Goal: Task Accomplishment & Management: Use online tool/utility

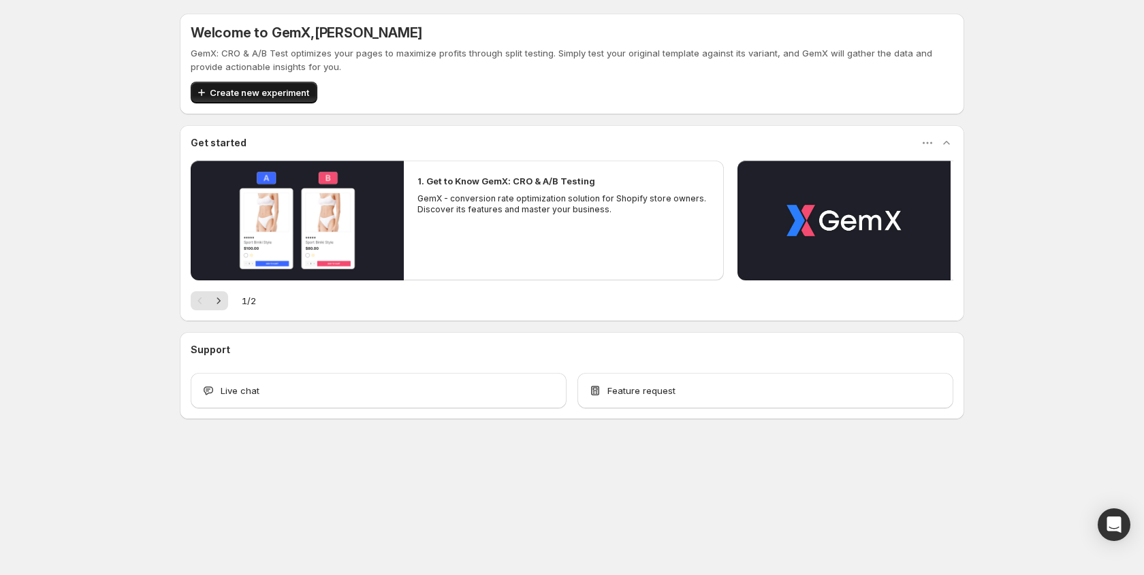
click at [293, 91] on span "Create new experiment" at bounding box center [259, 93] width 99 height 14
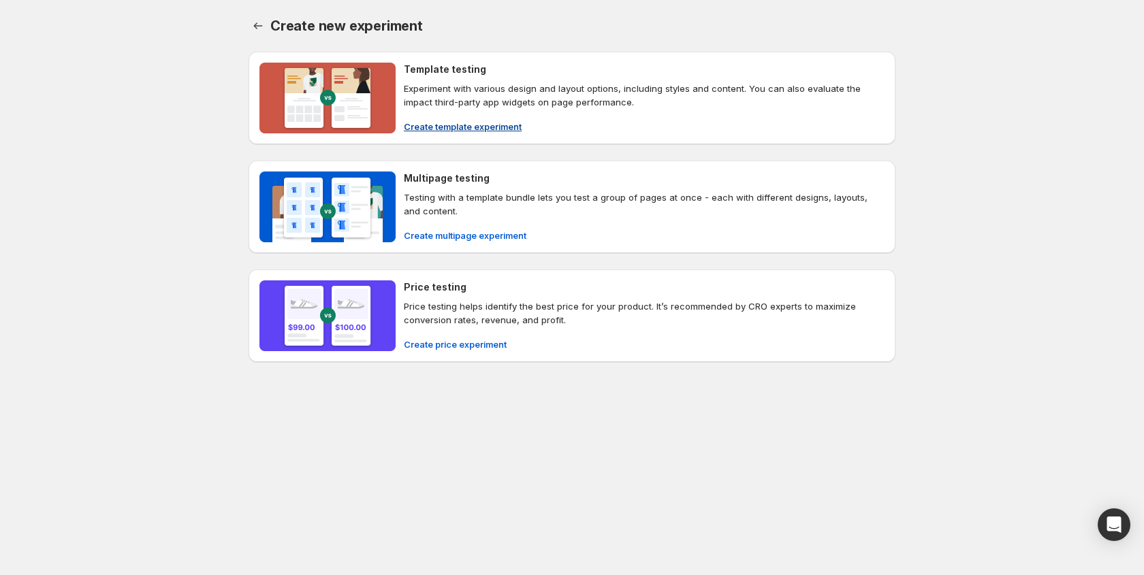
click at [488, 113] on div "Template testing Experiment with various design and layout options, including s…" at bounding box center [644, 98] width 481 height 71
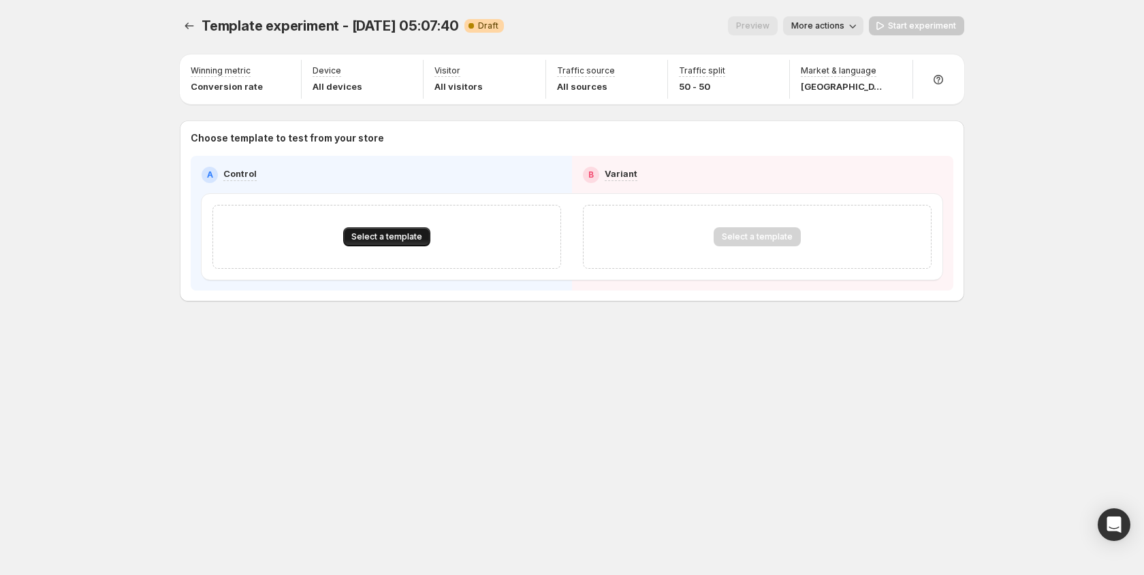
click at [376, 233] on span "Select a template" at bounding box center [386, 236] width 71 height 11
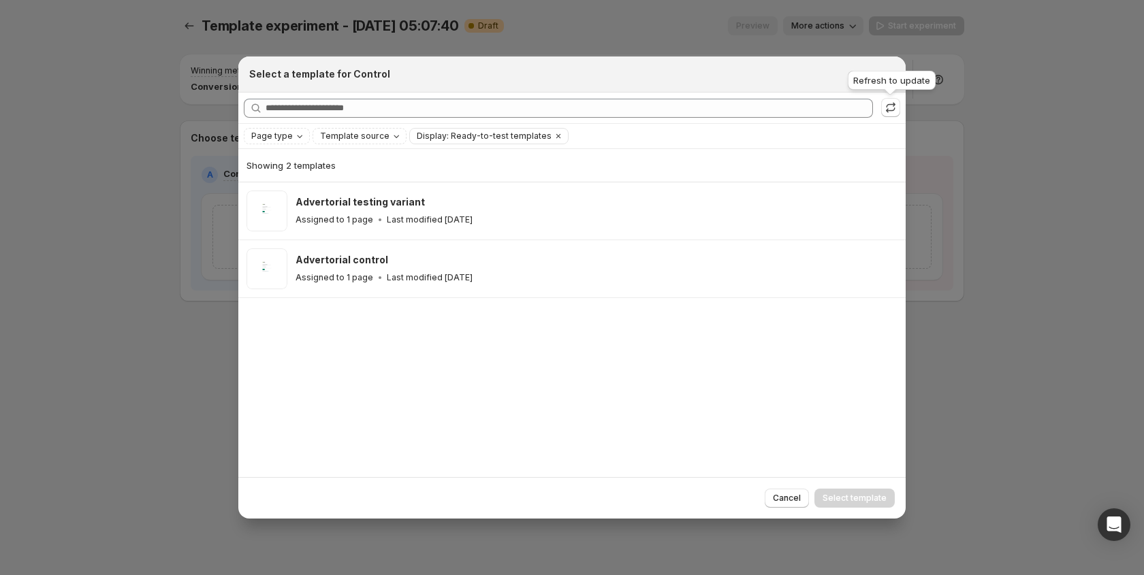
click at [888, 108] on icon ":rv:" at bounding box center [891, 108] width 14 height 14
click at [294, 136] on icon "Page type" at bounding box center [299, 136] width 11 height 11
click at [300, 190] on span "Product page" at bounding box center [299, 194] width 58 height 11
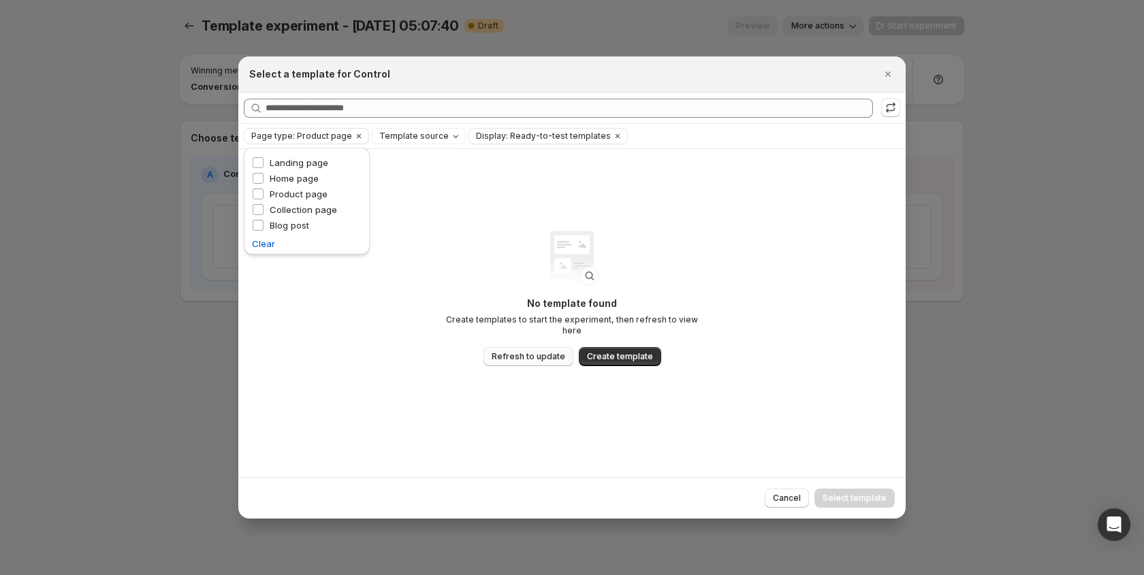
click at [531, 347] on button "Refresh to update" at bounding box center [528, 356] width 90 height 19
click at [897, 73] on button "Close" at bounding box center [887, 74] width 19 height 19
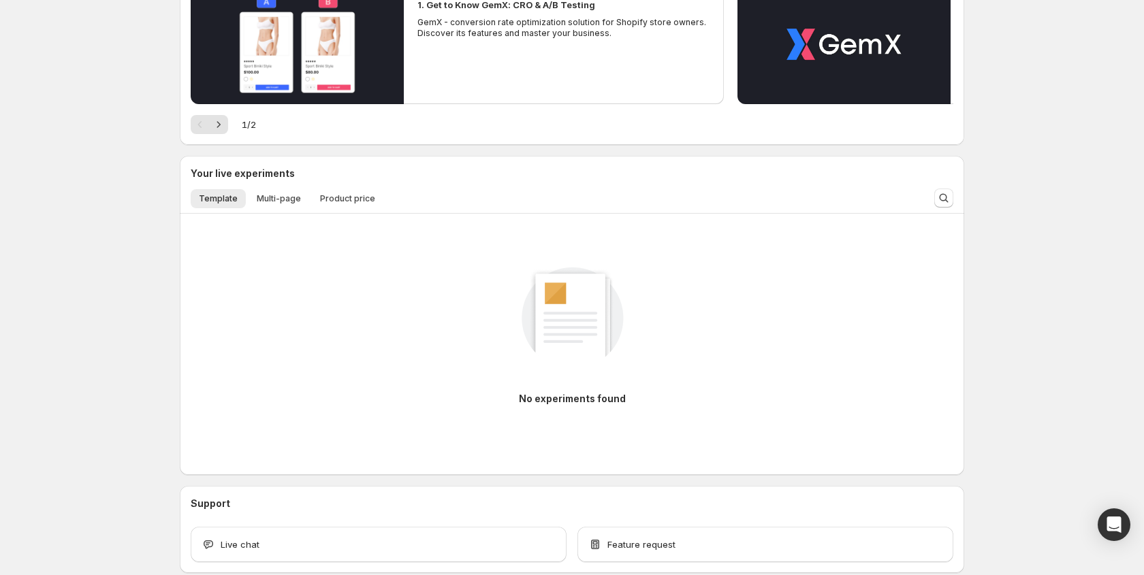
scroll to position [179, 0]
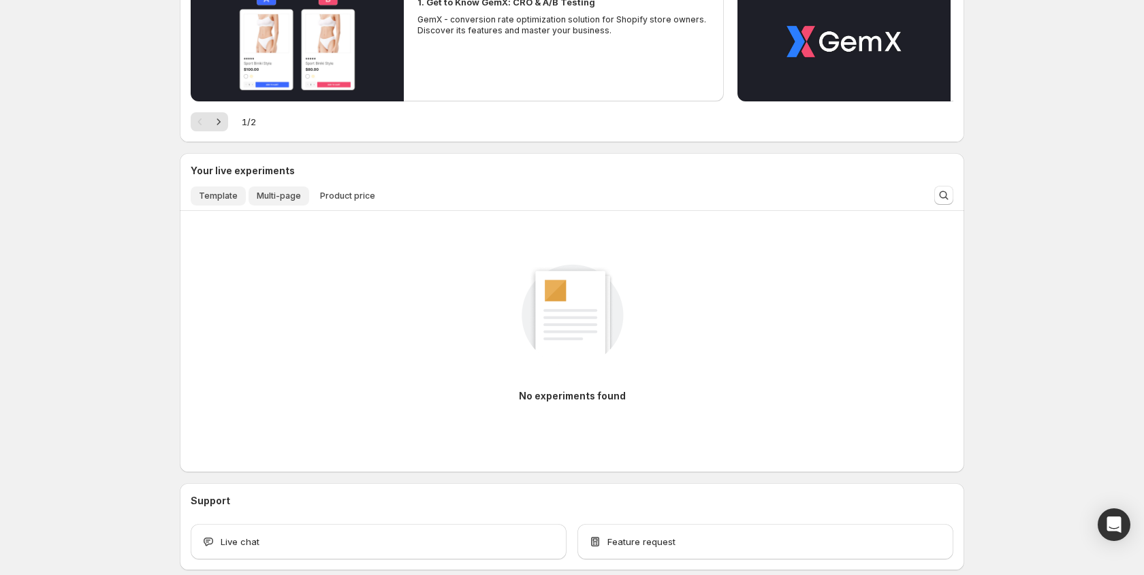
click at [284, 199] on span "Multi-page" at bounding box center [279, 196] width 44 height 11
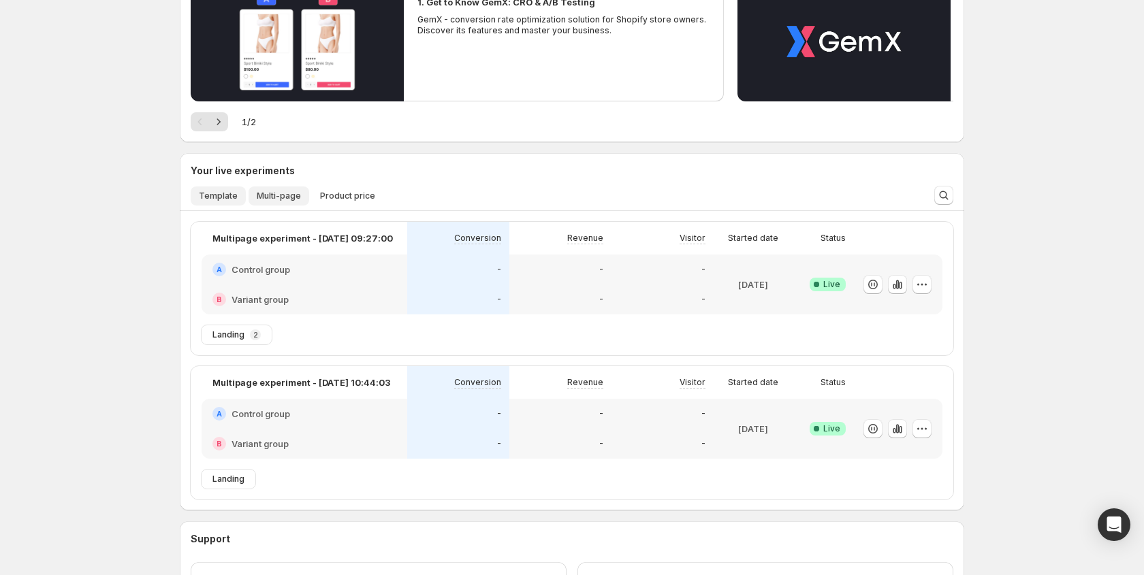
click at [229, 196] on span "Template" at bounding box center [218, 196] width 39 height 11
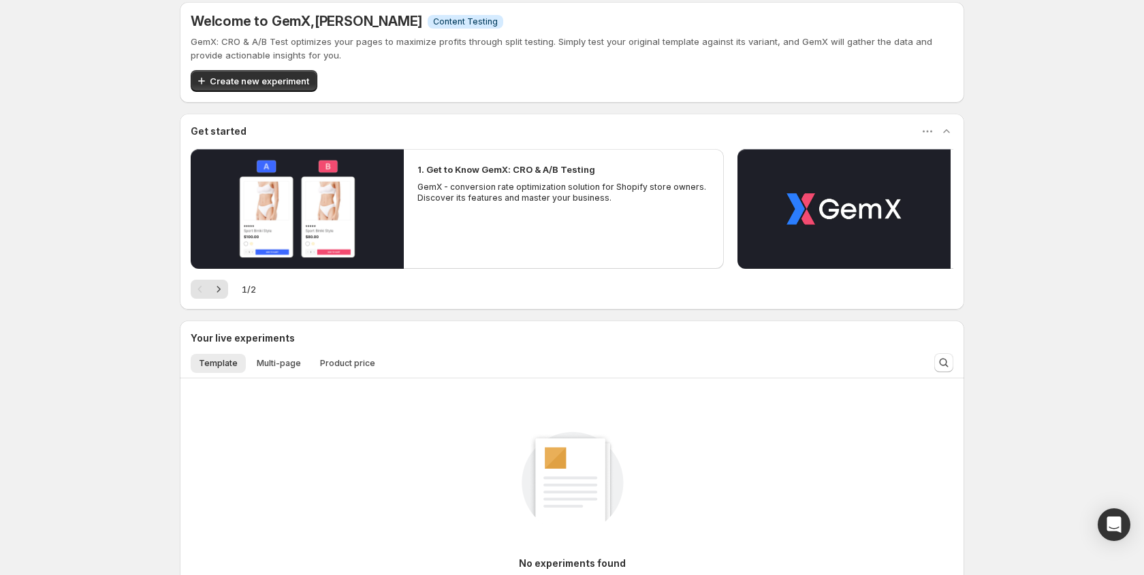
scroll to position [0, 0]
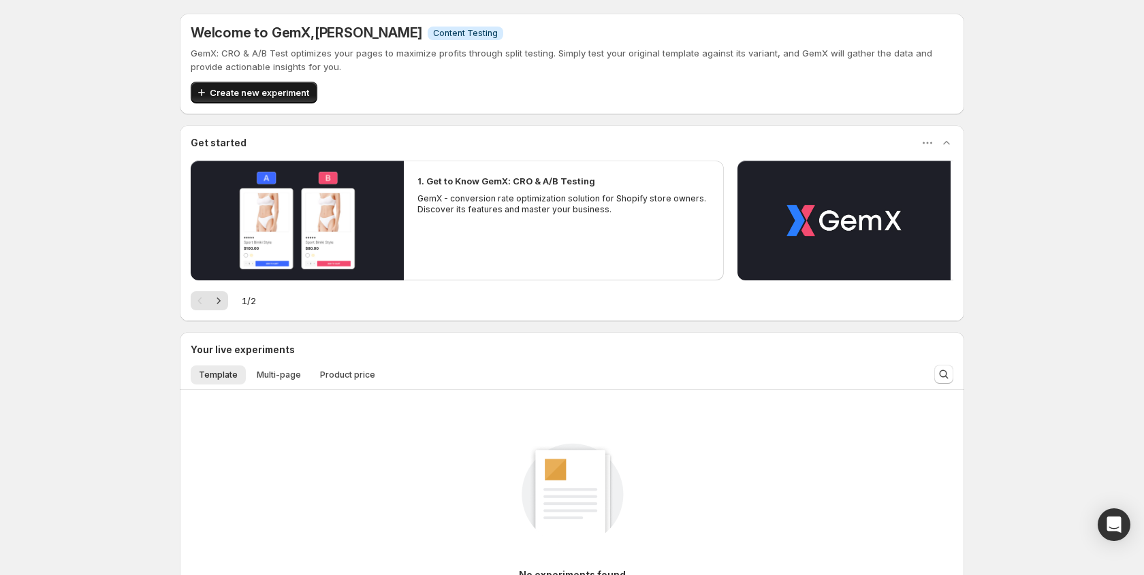
click at [286, 95] on span "Create new experiment" at bounding box center [259, 93] width 99 height 14
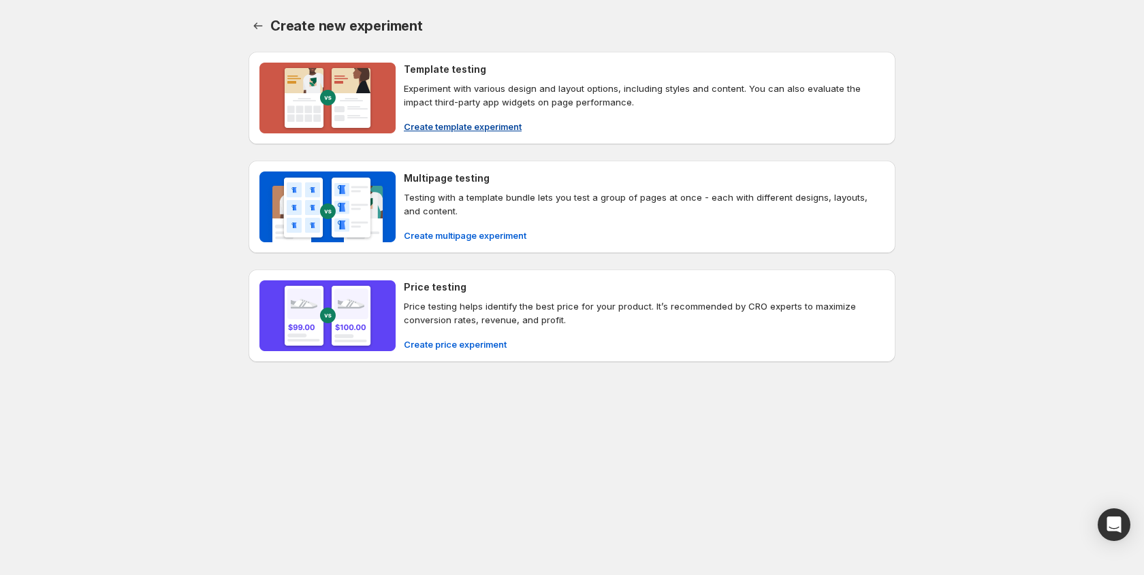
click at [455, 124] on span "Create template experiment" at bounding box center [463, 127] width 118 height 14
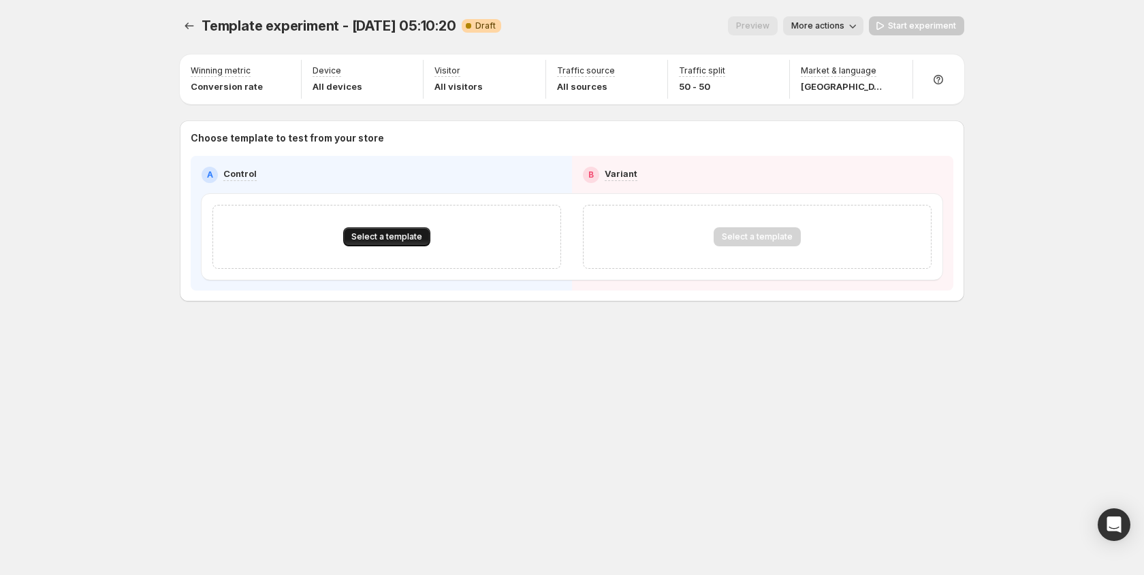
click at [410, 242] on button "Select a template" at bounding box center [386, 236] width 87 height 19
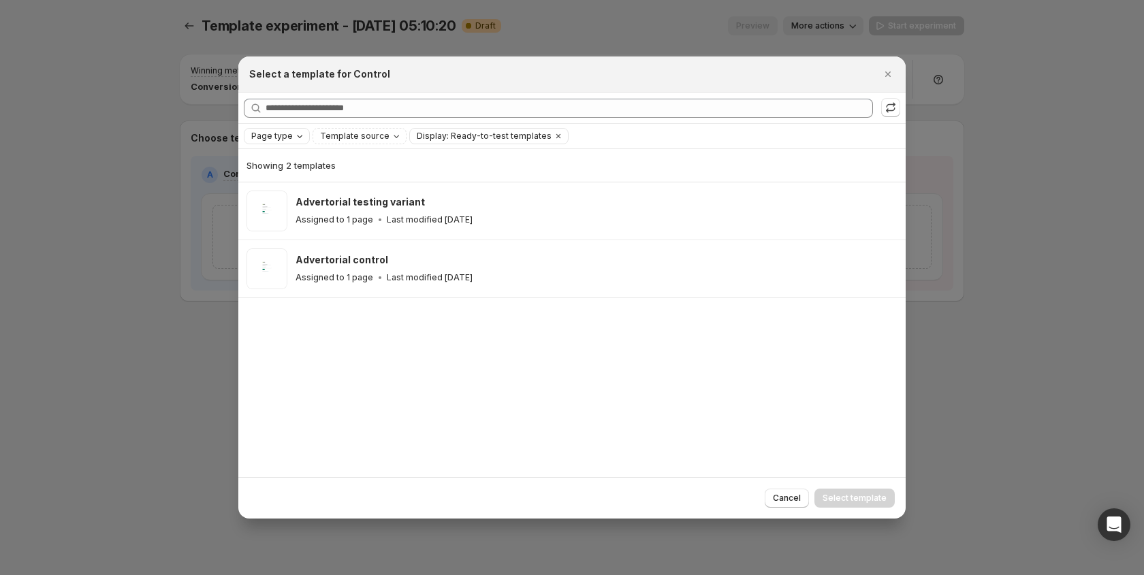
click at [281, 136] on span "Page type" at bounding box center [272, 136] width 42 height 11
click at [288, 193] on span "Product page" at bounding box center [299, 194] width 58 height 11
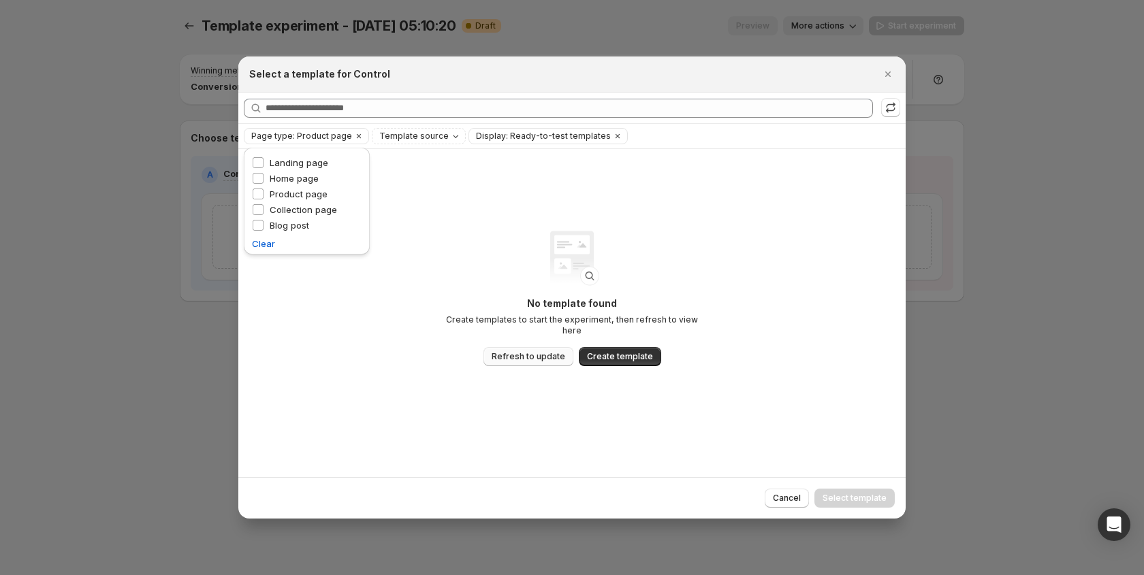
click at [544, 351] on span "Refresh to update" at bounding box center [529, 356] width 74 height 11
click at [892, 74] on icon "Close" at bounding box center [888, 74] width 14 height 14
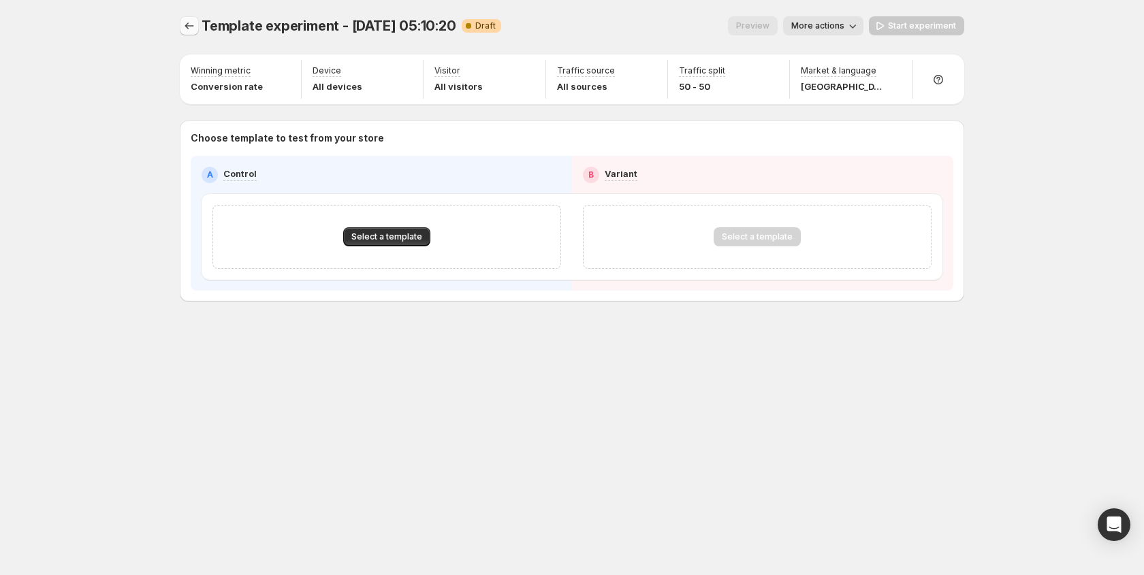
click at [191, 29] on icon "Experiments" at bounding box center [189, 26] width 14 height 14
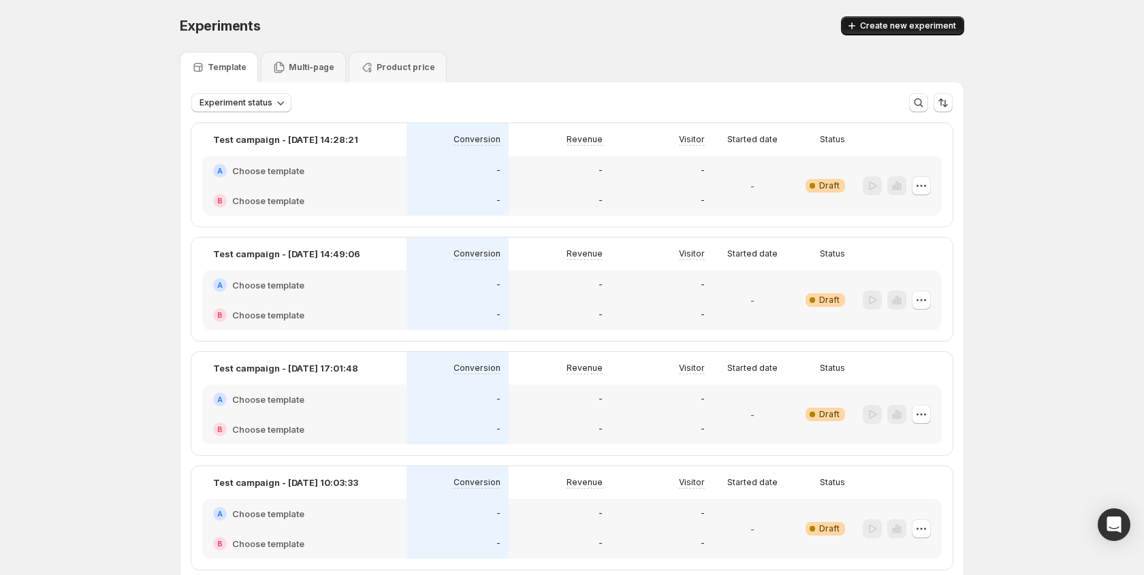
click at [909, 26] on span "Create new experiment" at bounding box center [908, 25] width 96 height 11
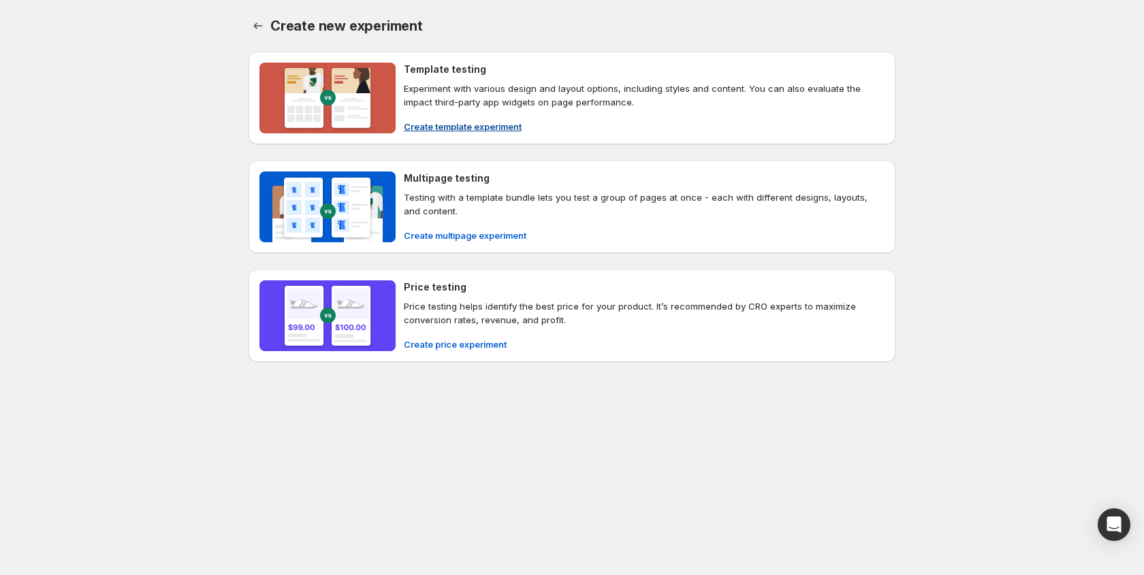
click at [514, 101] on p "Experiment with various design and layout options, including styles and content…" at bounding box center [644, 95] width 481 height 27
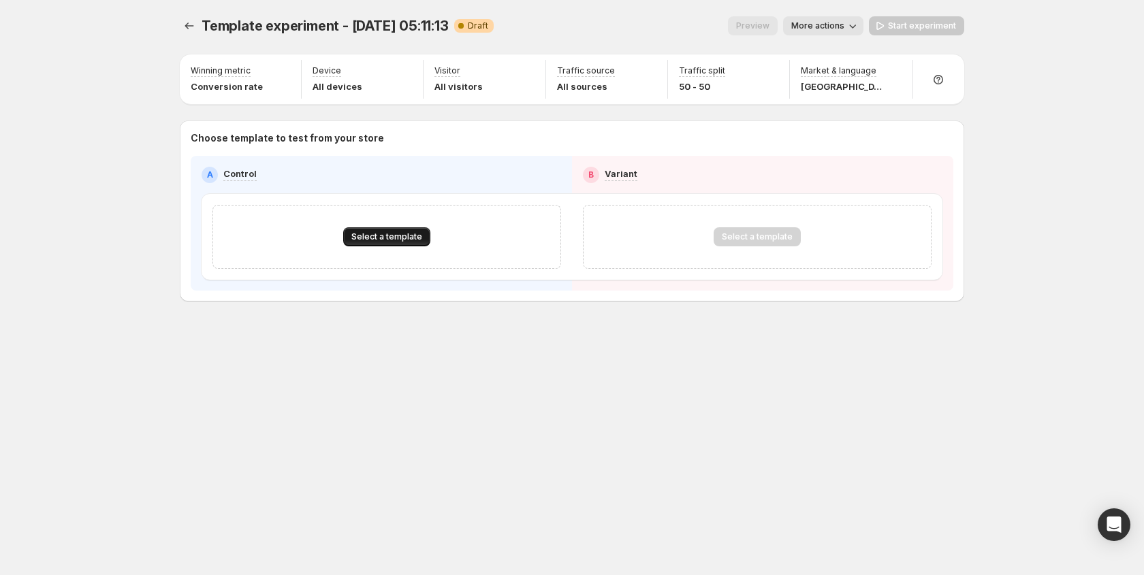
click at [392, 237] on span "Select a template" at bounding box center [386, 236] width 71 height 11
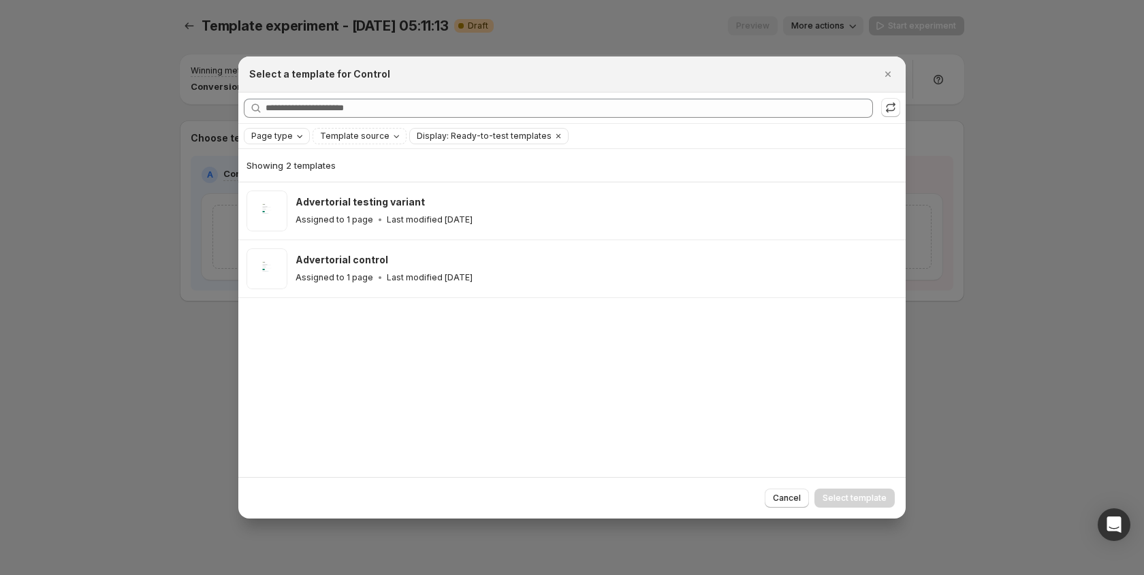
click at [276, 139] on span "Page type" at bounding box center [272, 136] width 42 height 11
click at [276, 190] on span "Product page" at bounding box center [299, 194] width 58 height 11
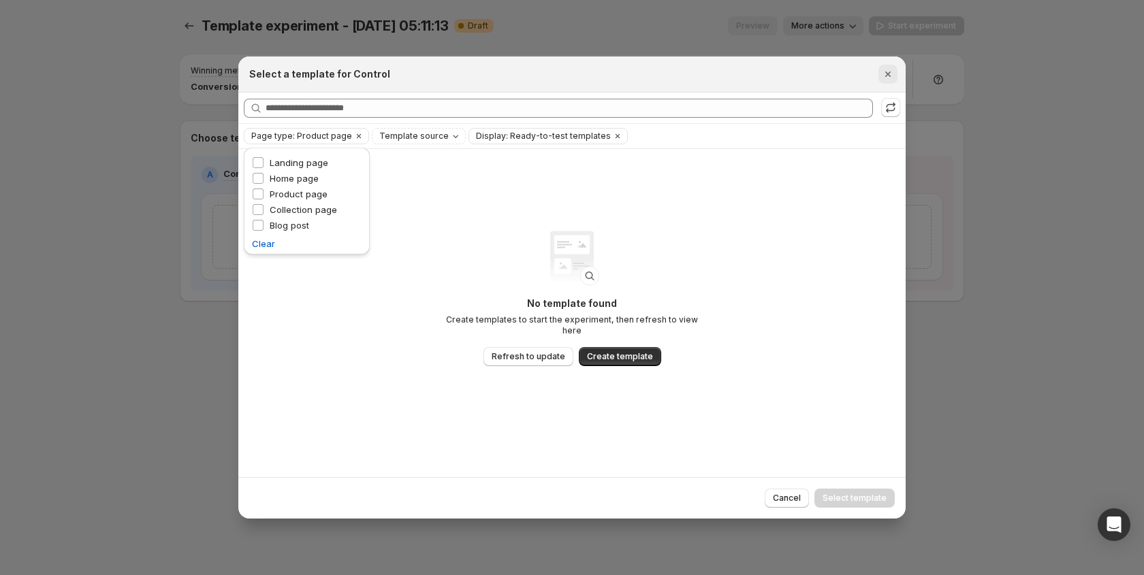
click at [889, 77] on icon "Close" at bounding box center [888, 74] width 14 height 14
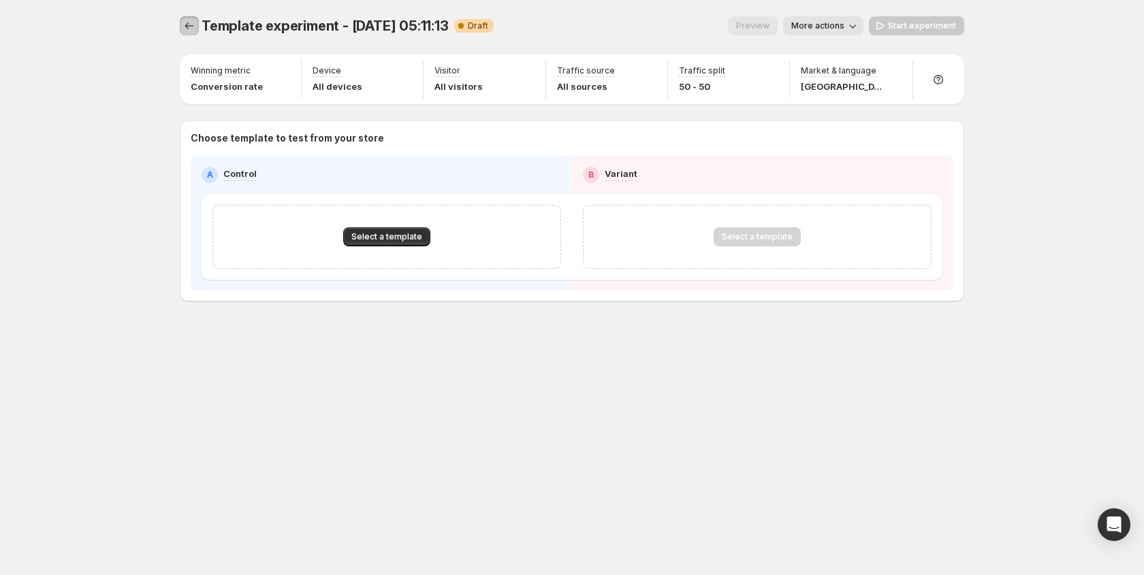
click at [193, 25] on icon "Experiments" at bounding box center [189, 26] width 14 height 14
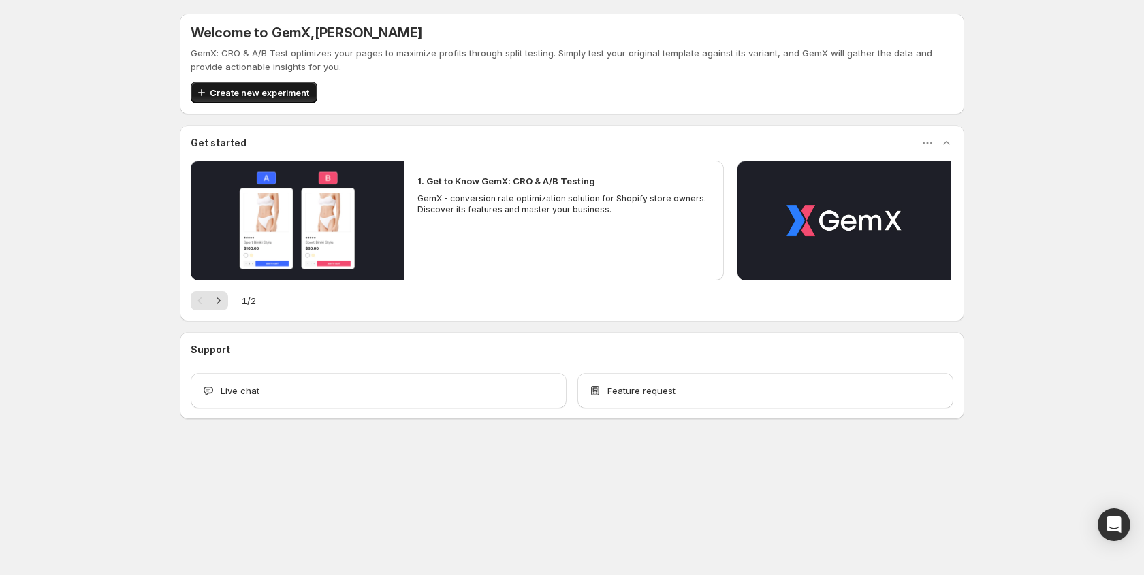
click at [265, 95] on span "Create new experiment" at bounding box center [259, 93] width 99 height 14
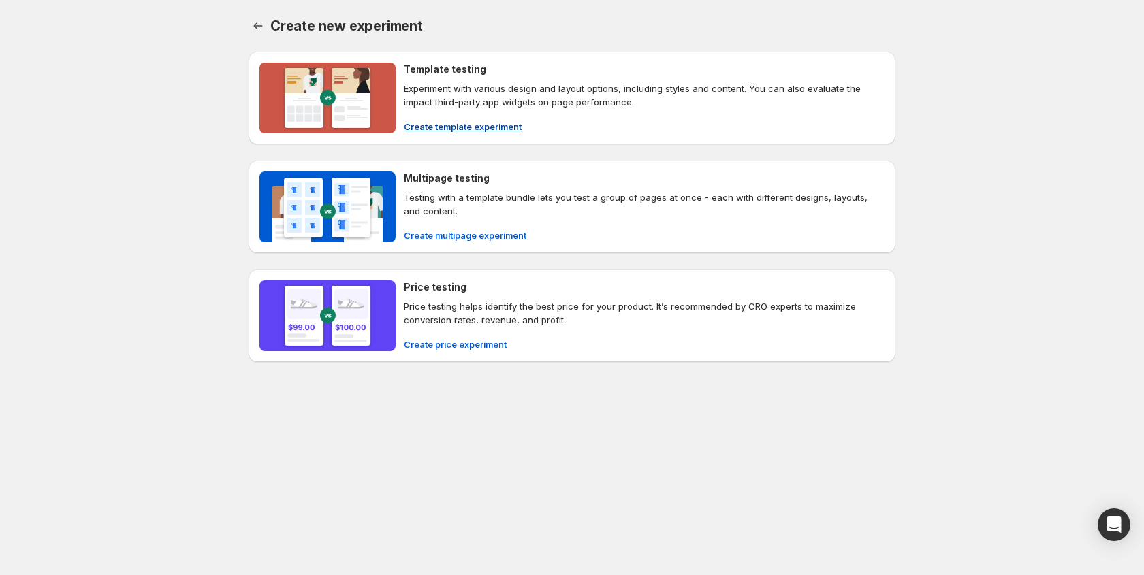
click at [508, 120] on span "Create template experiment" at bounding box center [463, 127] width 118 height 14
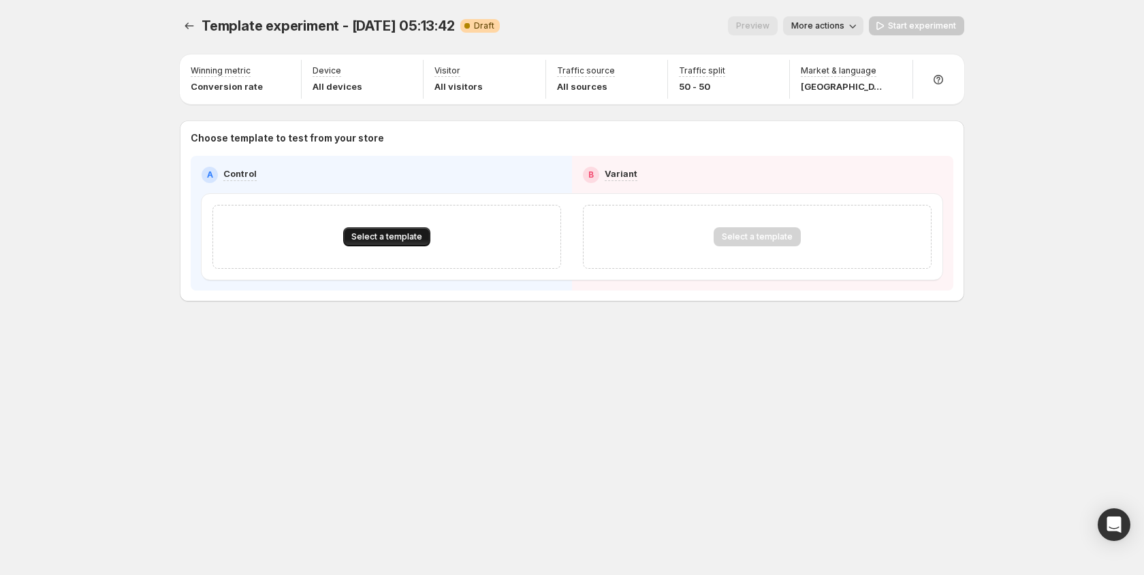
click at [393, 236] on span "Select a template" at bounding box center [386, 236] width 71 height 11
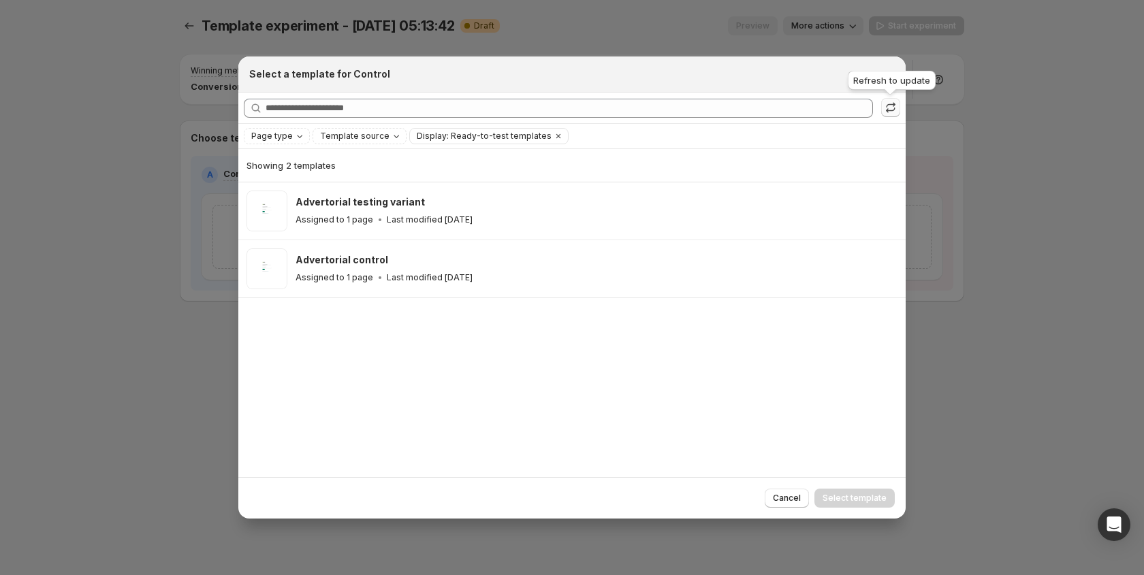
click at [886, 105] on icon ":rv:" at bounding box center [891, 108] width 14 height 14
click at [372, 136] on span "Template source" at bounding box center [354, 136] width 69 height 11
click at [297, 135] on icon "Page type" at bounding box center [299, 136] width 11 height 11
click at [291, 191] on span "Product page" at bounding box center [299, 194] width 58 height 11
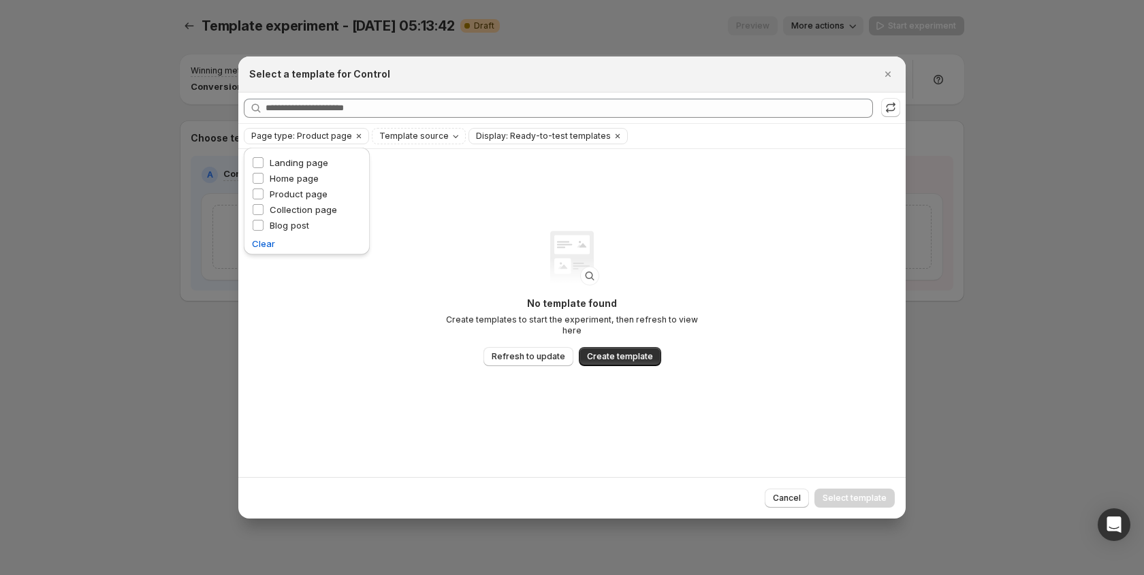
click at [691, 268] on div "No template found Create templates to start the experiment, then refresh to vie…" at bounding box center [572, 298] width 272 height 135
click at [519, 352] on span "Refresh to update" at bounding box center [529, 356] width 74 height 11
click at [612, 138] on icon "Clear" at bounding box center [617, 136] width 11 height 11
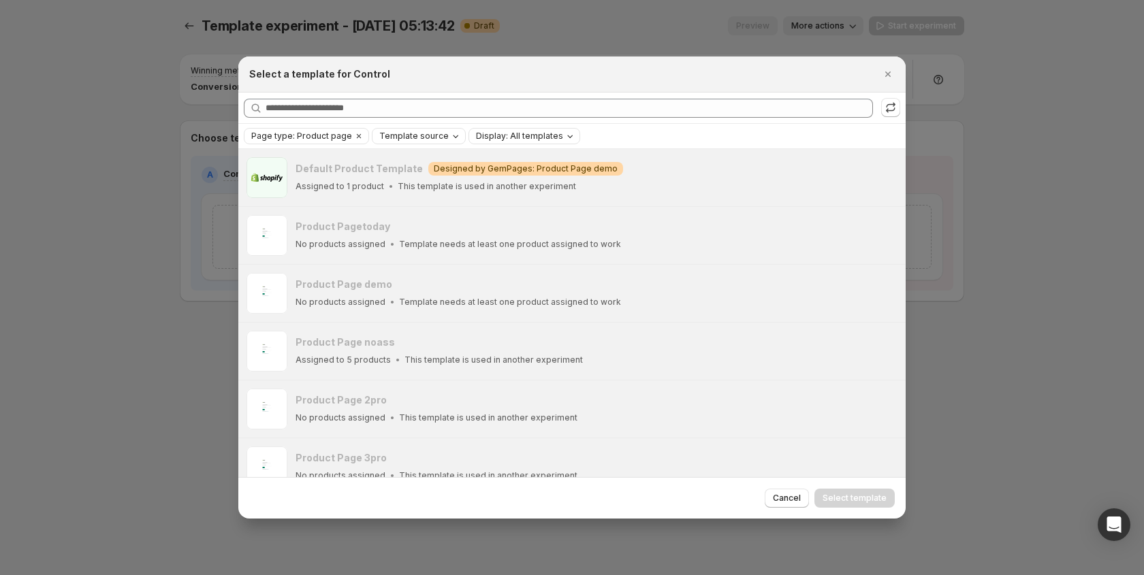
click at [439, 135] on div "Template source" at bounding box center [420, 136] width 84 height 14
click at [404, 176] on span "GemPages" at bounding box center [416, 178] width 46 height 11
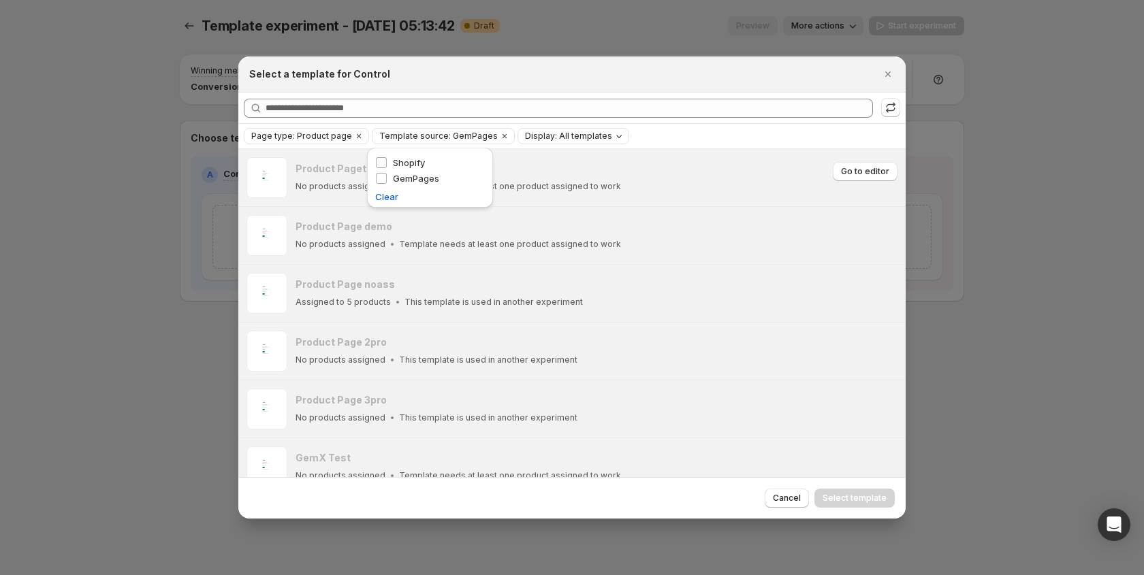
click at [703, 168] on div "Product Pagetoday" at bounding box center [561, 169] width 533 height 14
click at [499, 135] on icon "Clear" at bounding box center [504, 136] width 11 height 11
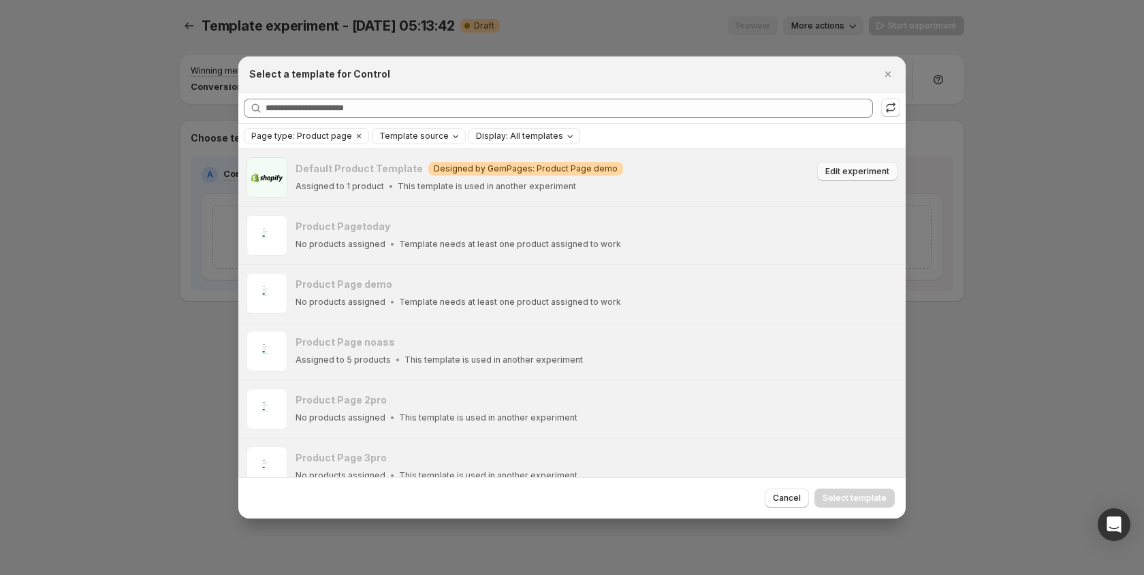
click at [869, 172] on span "Edit experiment" at bounding box center [857, 171] width 64 height 11
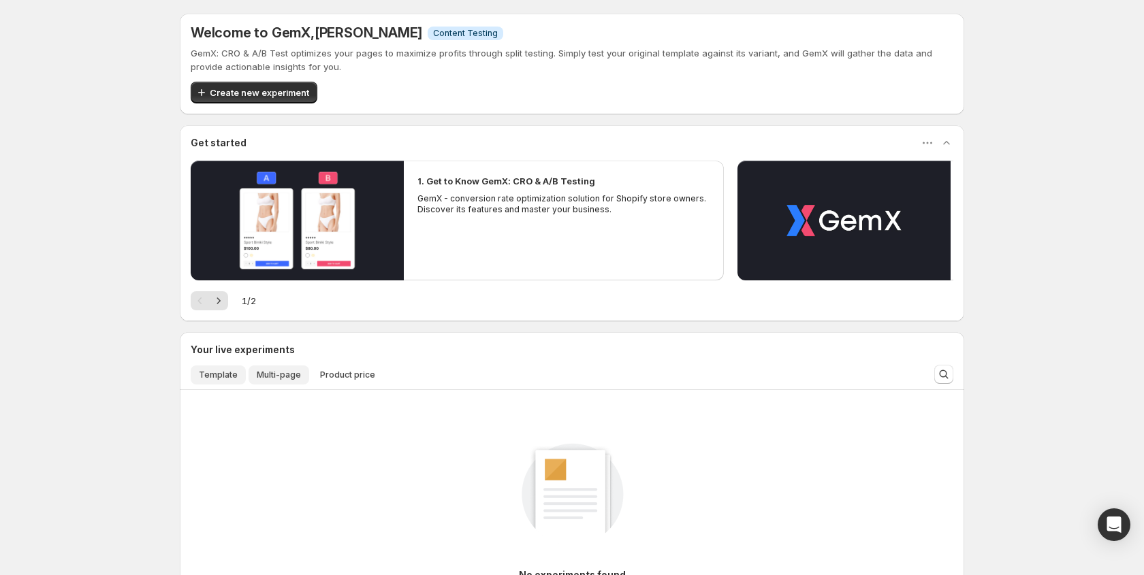
click at [259, 370] on span "Multi-page" at bounding box center [279, 375] width 44 height 11
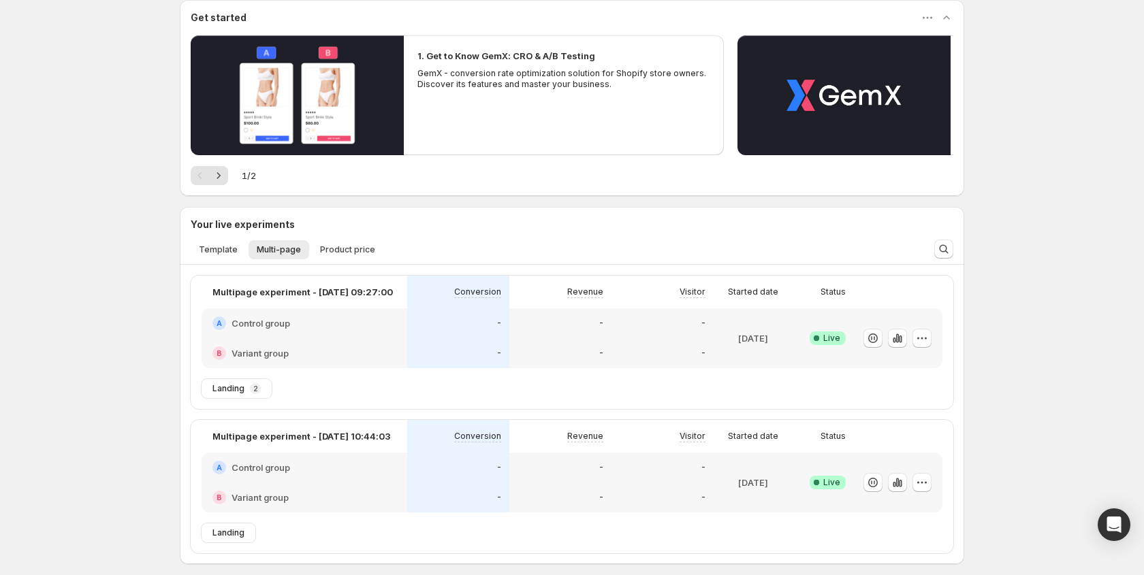
scroll to position [88, 0]
